Goal: Answer question/provide support: Share knowledge or assist other users

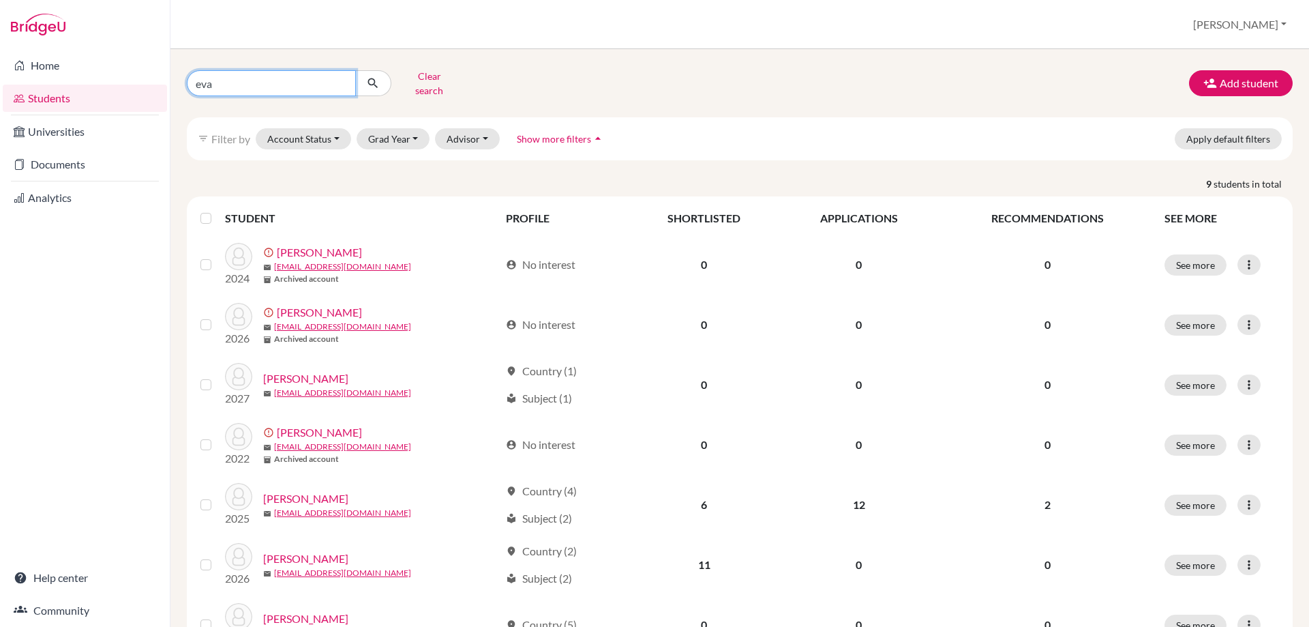
click at [215, 77] on input "eva" at bounding box center [271, 83] width 169 height 26
click at [38, 165] on link "Documents" at bounding box center [85, 164] width 164 height 27
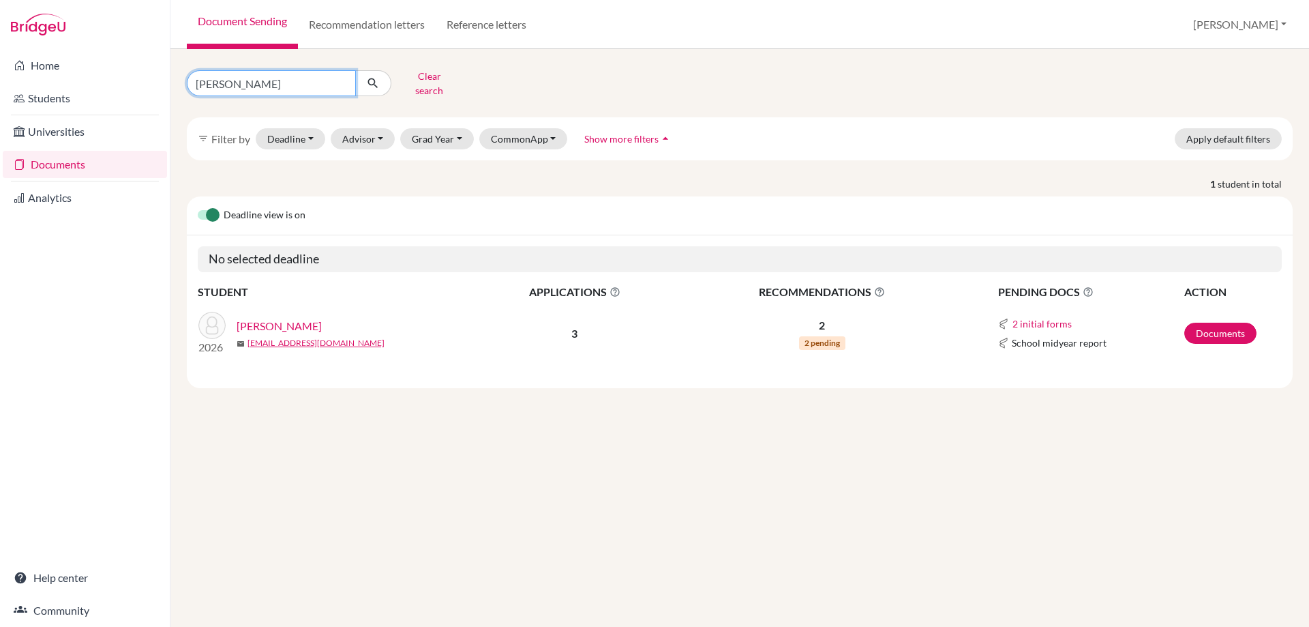
drag, startPoint x: 235, startPoint y: 76, endPoint x: 169, endPoint y: 82, distance: 66.4
click at [169, 82] on div "Home Students Universities Documents Analytics Help center Community Document S…" at bounding box center [654, 313] width 1309 height 627
type input "nico"
click button "submit" at bounding box center [373, 83] width 36 height 26
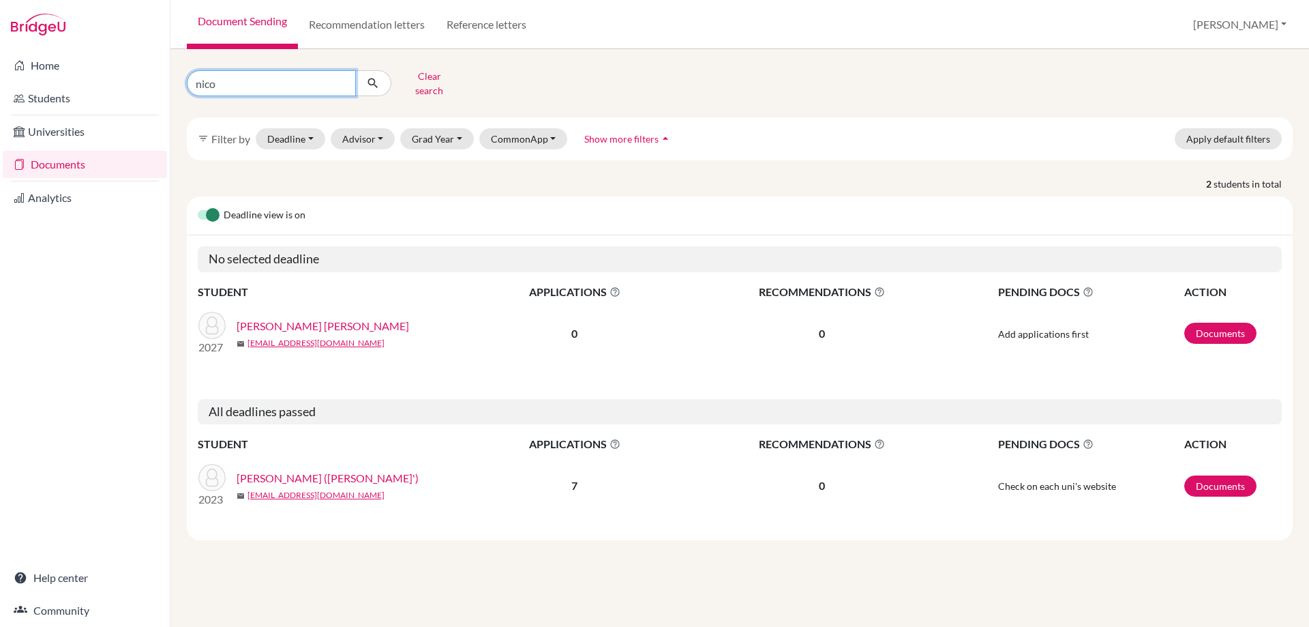
drag, startPoint x: 233, startPoint y: 76, endPoint x: 178, endPoint y: 60, distance: 57.4
click at [178, 60] on div "nico Clear search filter_list Filter by Deadline - Select a date range Or doubl…" at bounding box center [739, 338] width 1139 height 578
type input "wang\"
click button "submit" at bounding box center [373, 83] width 36 height 26
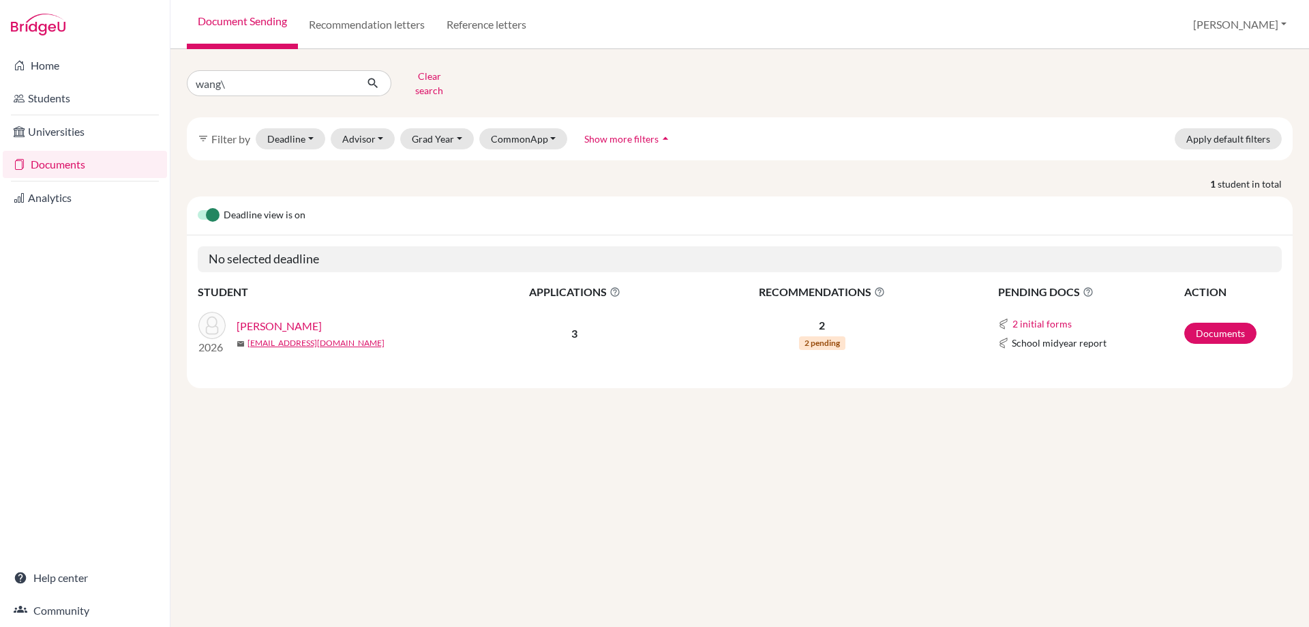
click at [273, 318] on link "[PERSON_NAME]" at bounding box center [279, 326] width 85 height 16
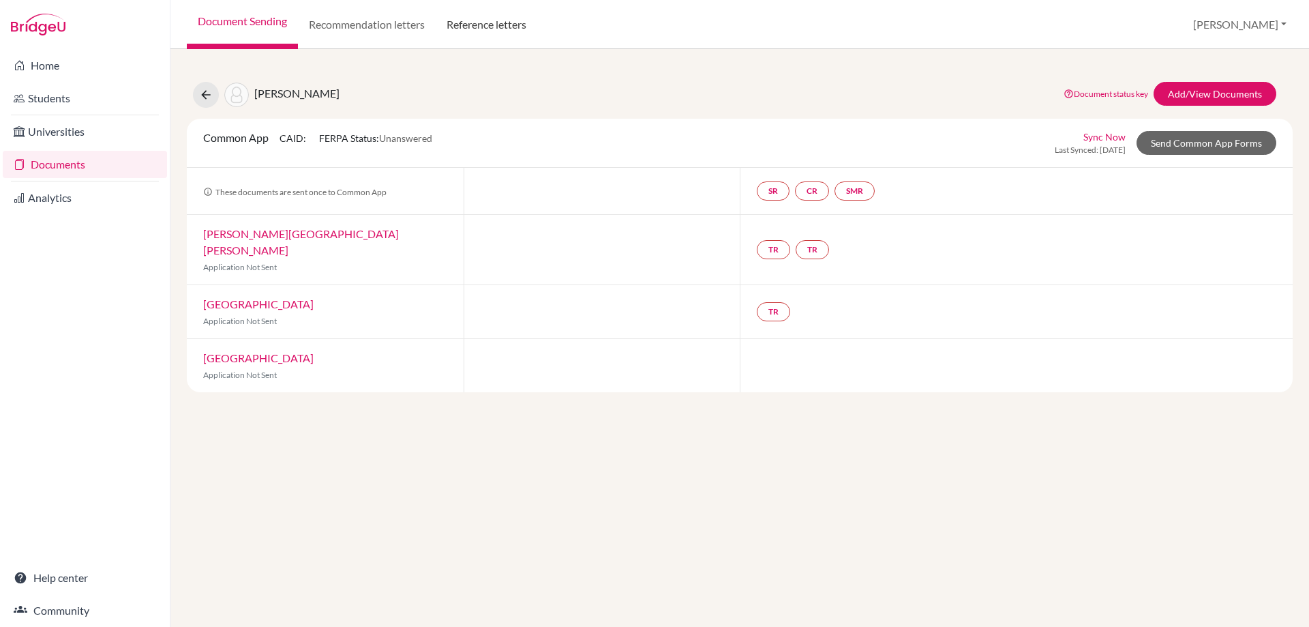
click at [479, 29] on link "Reference letters" at bounding box center [487, 24] width 102 height 49
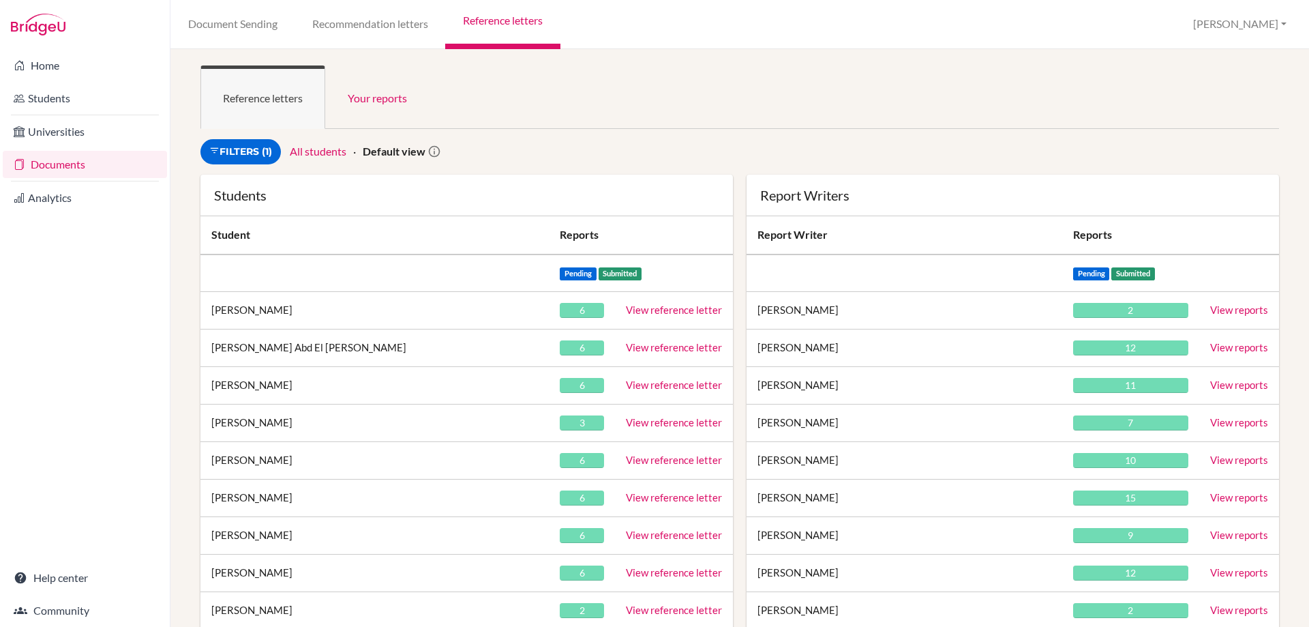
click at [696, 125] on ul "Reference letters Your reports" at bounding box center [740, 96] width 1079 height 63
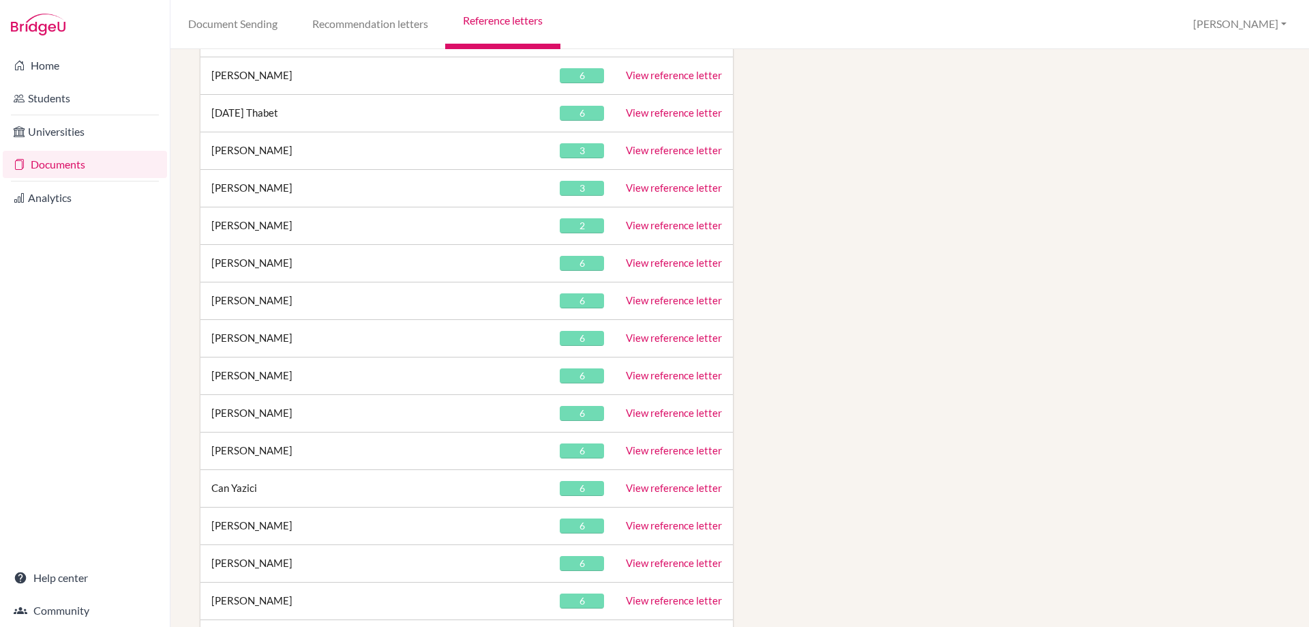
click at [657, 337] on link "View reference letter" at bounding box center [674, 337] width 96 height 12
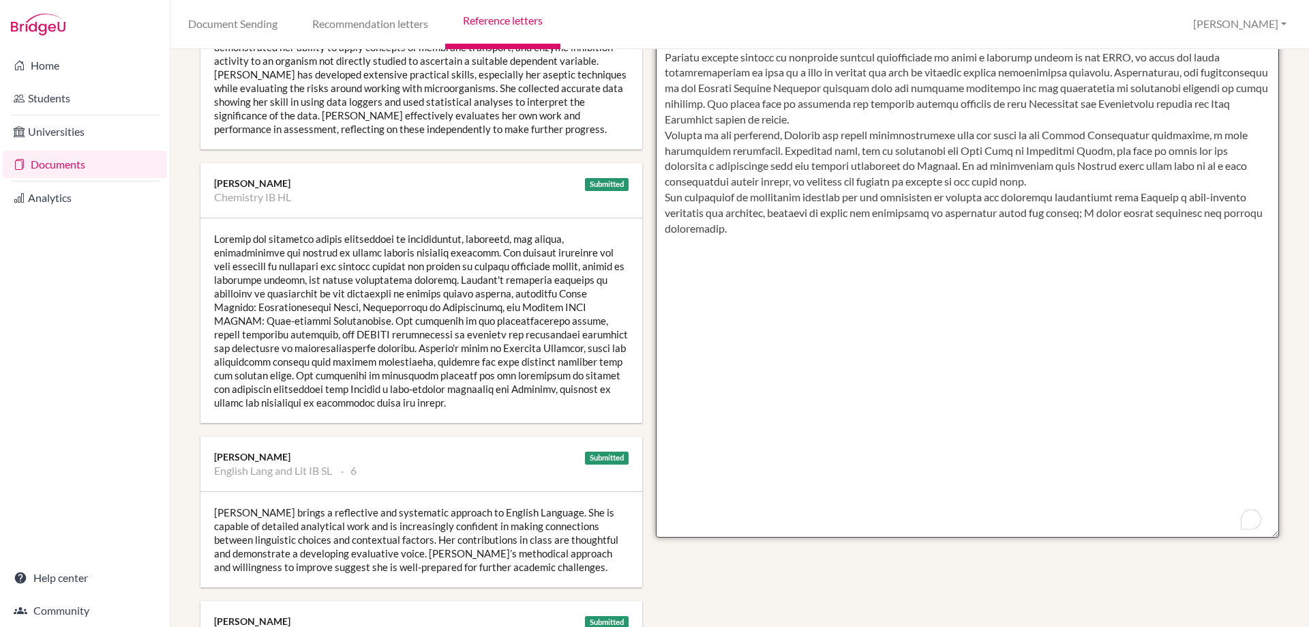
scroll to position [351, 0]
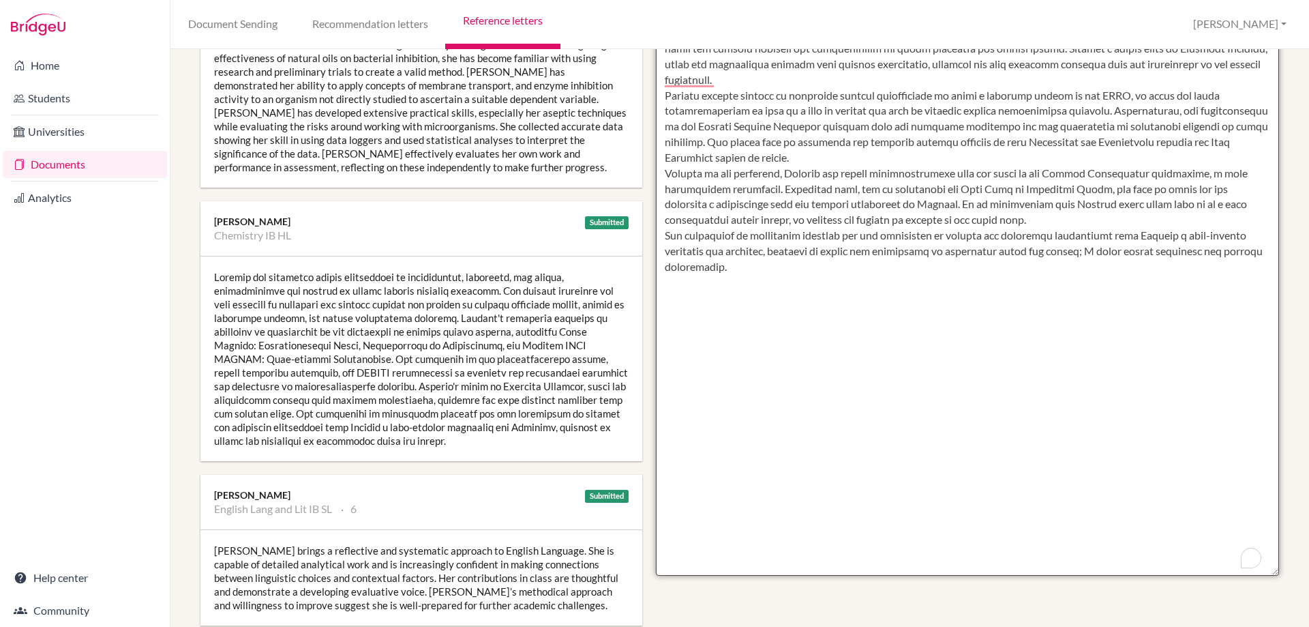
drag, startPoint x: 661, startPoint y: 164, endPoint x: 780, endPoint y: 299, distance: 180.3
click at [780, 299] on textarea "To enrich screen reader interactions, please activate Accessibility in Grammarl…" at bounding box center [968, 181] width 624 height 788
